Goal: Go to known website: Access a specific website the user already knows

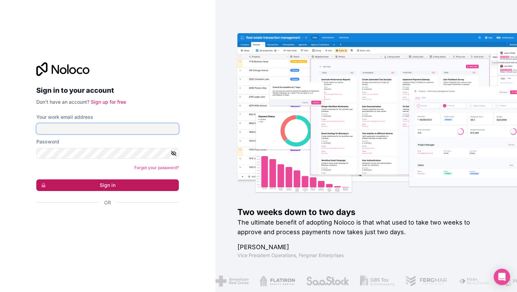
type input "nicole@lemontrii.com"
click at [121, 187] on button "Sign in" at bounding box center [107, 186] width 143 height 12
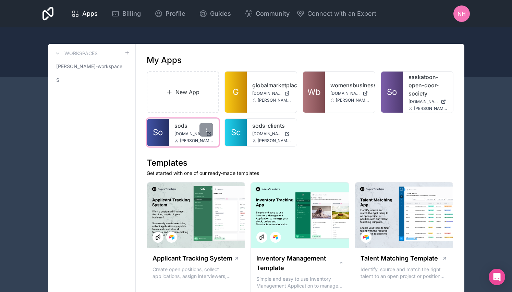
click at [162, 128] on span "So" at bounding box center [158, 132] width 10 height 11
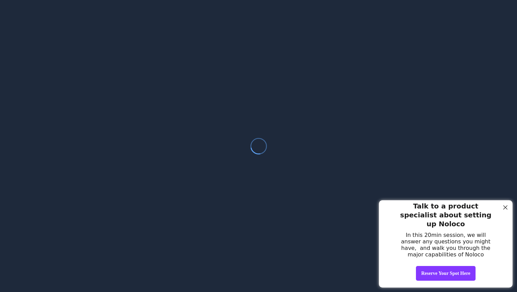
click at [506, 207] on div at bounding box center [505, 207] width 9 height 9
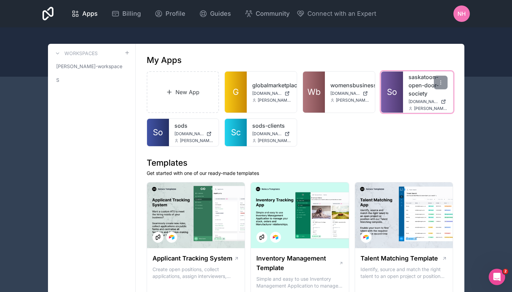
click at [391, 89] on span "So" at bounding box center [392, 92] width 10 height 11
